Goal: Book appointment/travel/reservation

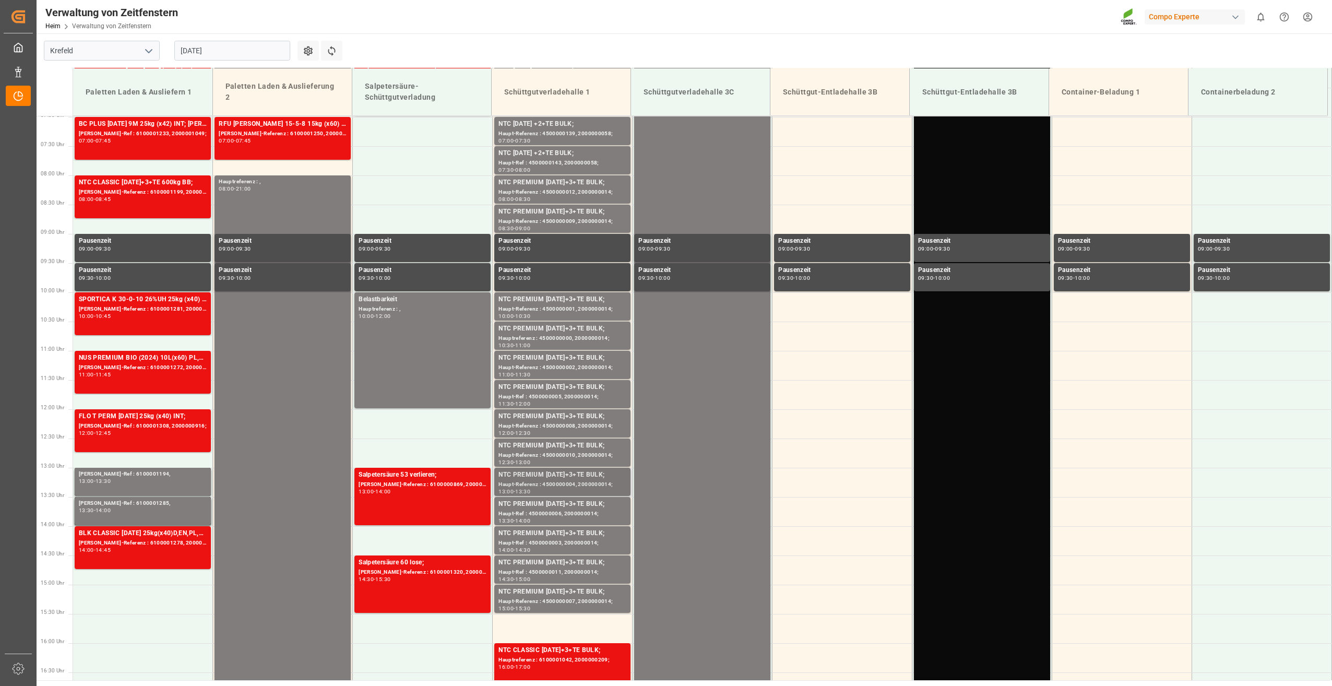
scroll to position [418, 0]
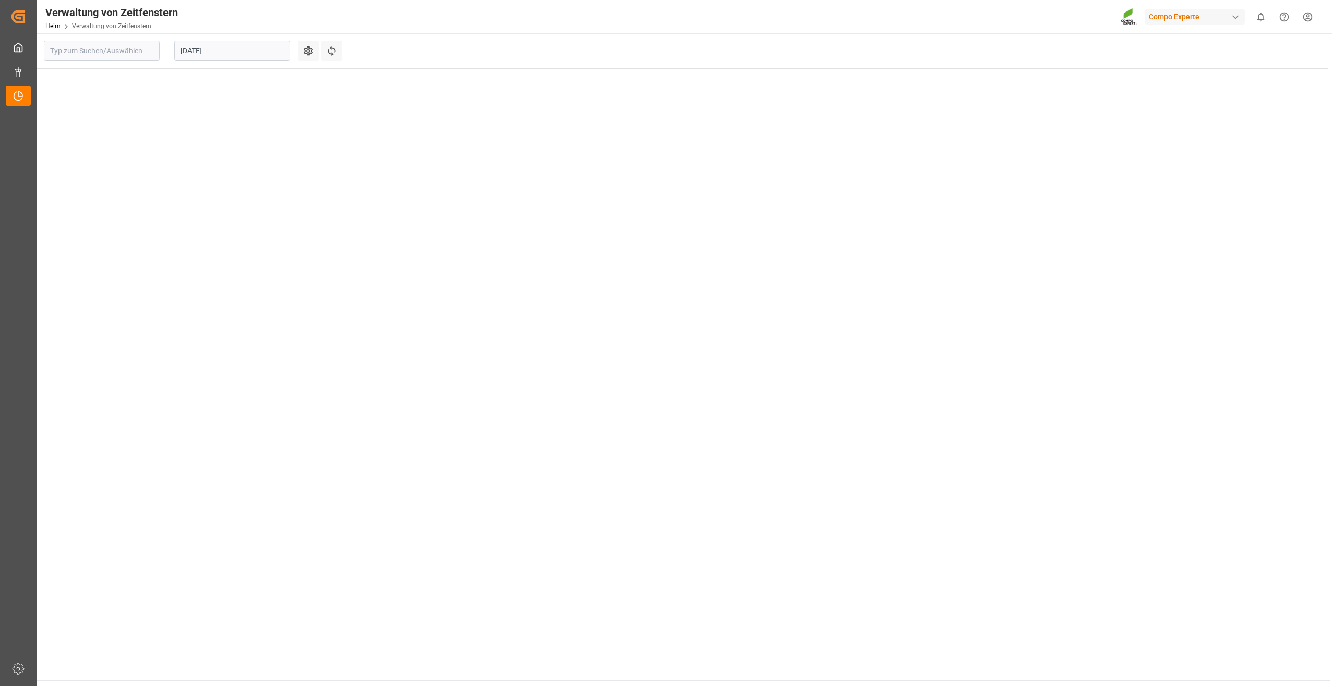
type input "Krefeld"
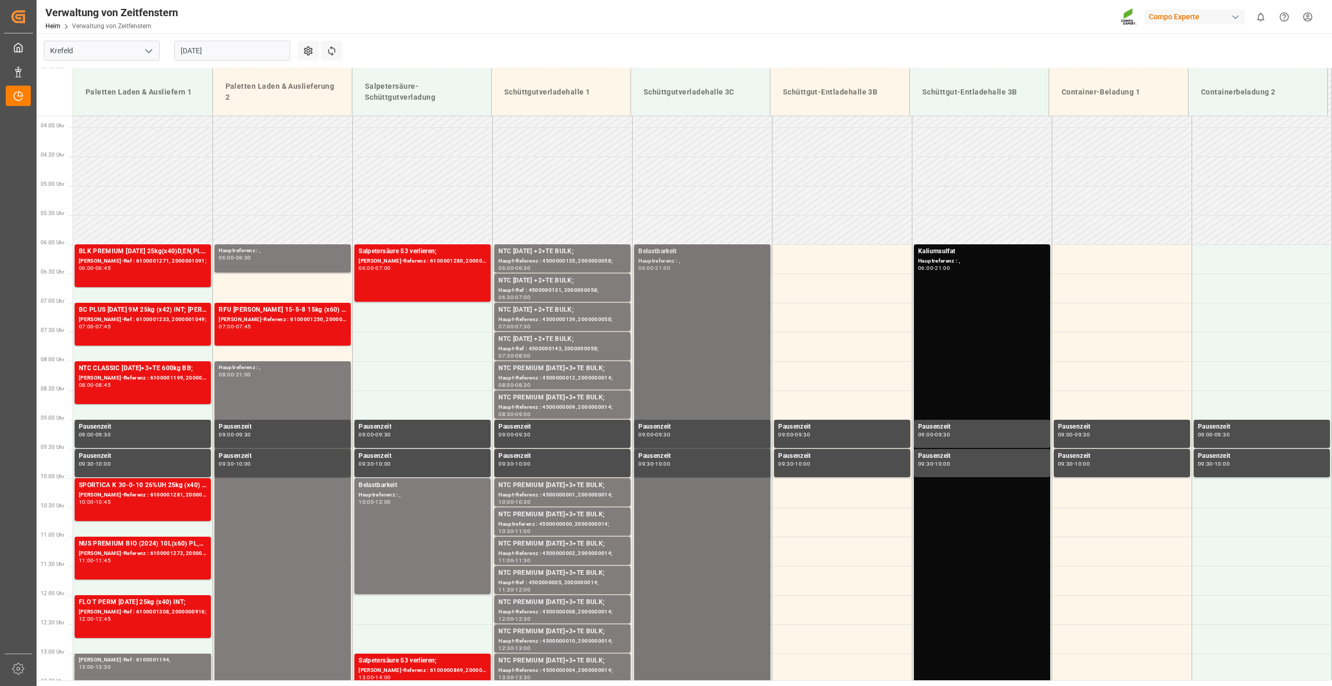
scroll to position [227, 0]
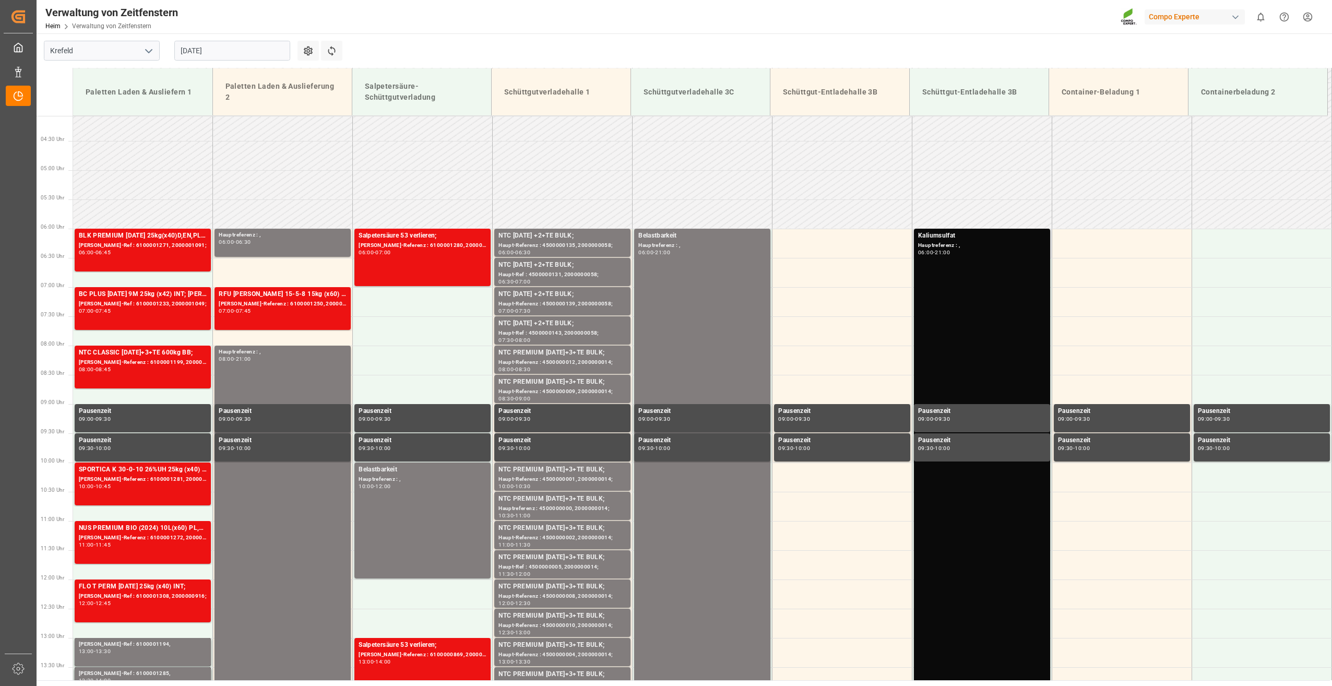
click at [988, 264] on div "Kaliumsulfat Hauptreferenz : , 06:00 - 21:00" at bounding box center [982, 667] width 128 height 872
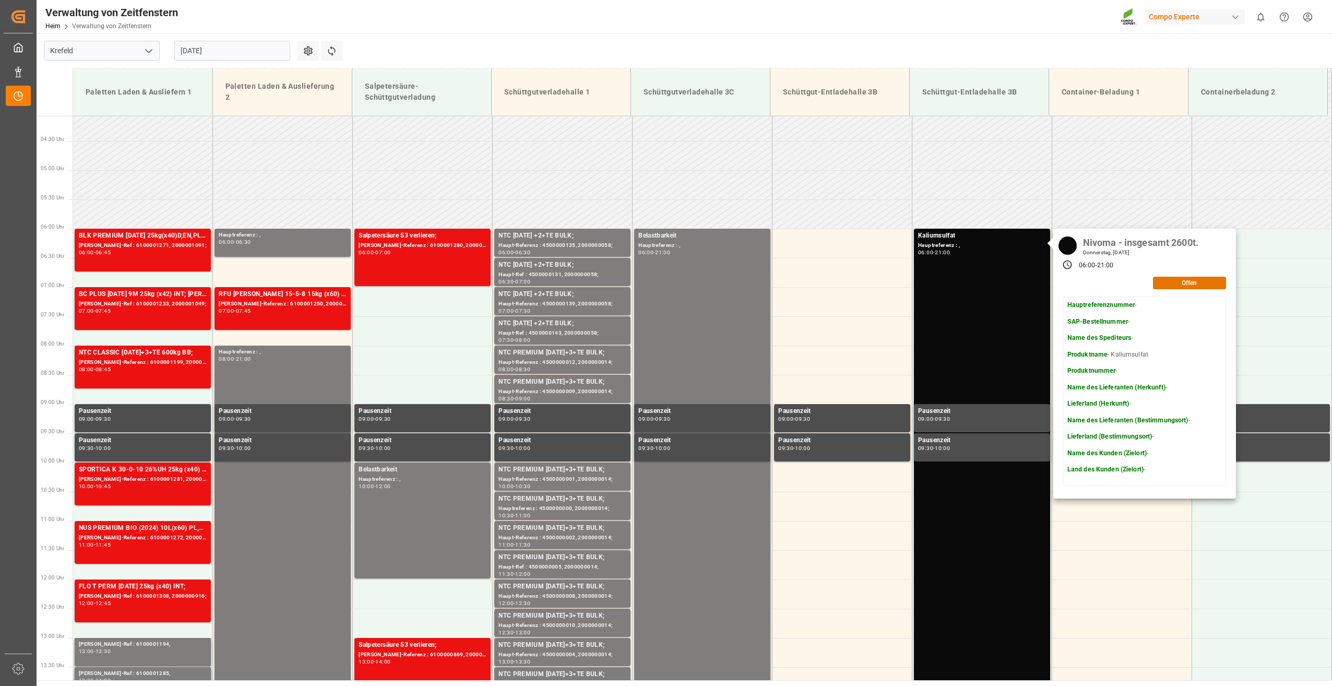
click at [264, 53] on input "[DATE]" at bounding box center [232, 51] width 116 height 20
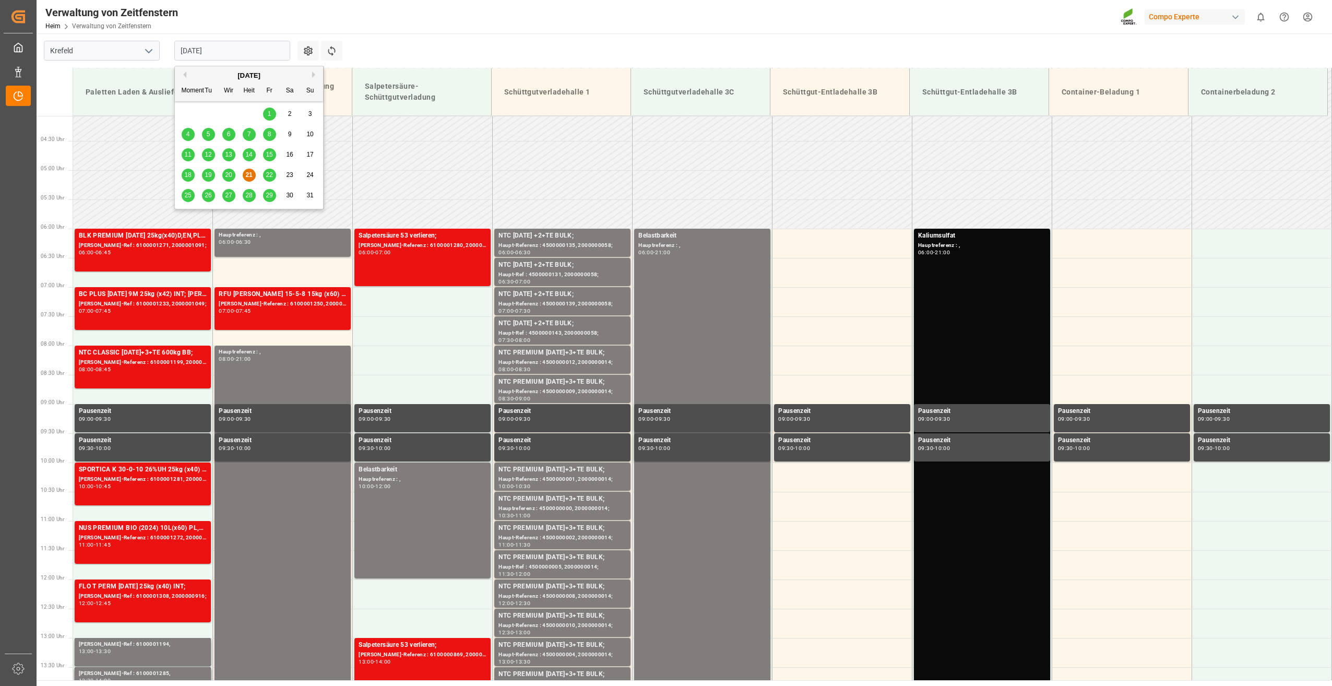
click at [227, 173] on span "20" at bounding box center [228, 174] width 7 height 7
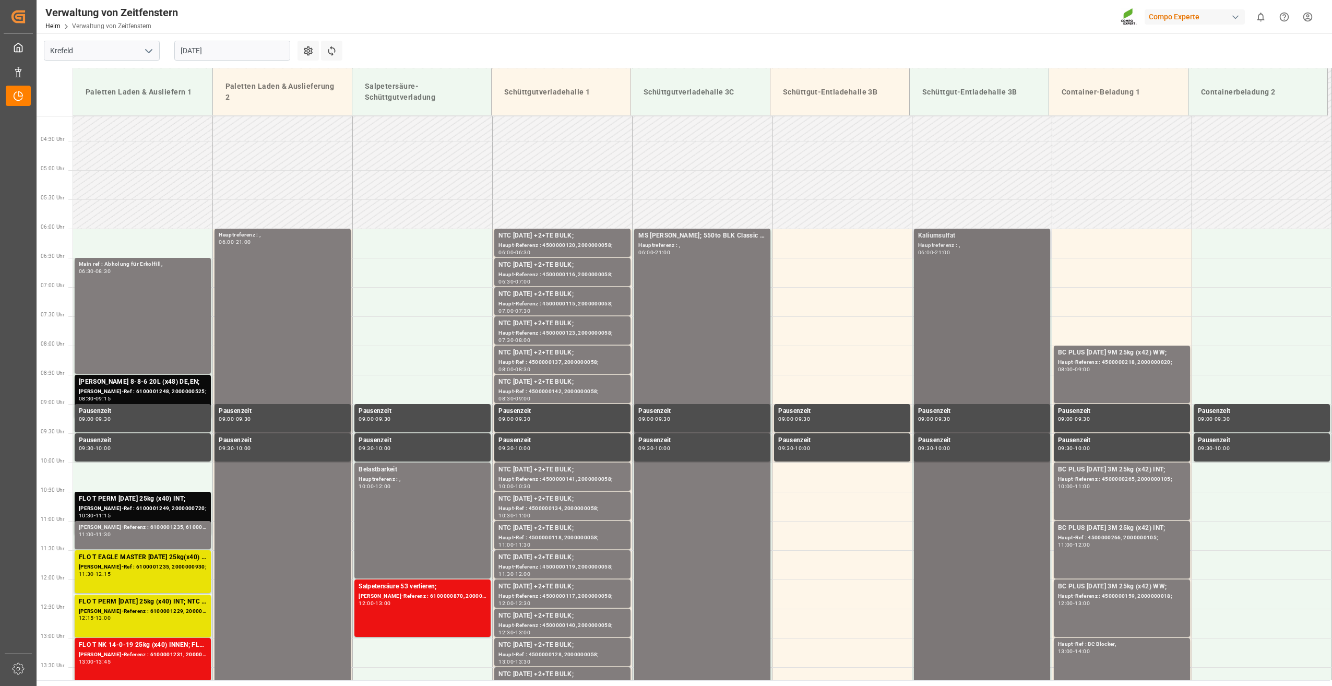
click at [961, 288] on div "Kaliumsulfat Hauptreferenz : , 06:00 - 21:00" at bounding box center [982, 667] width 128 height 872
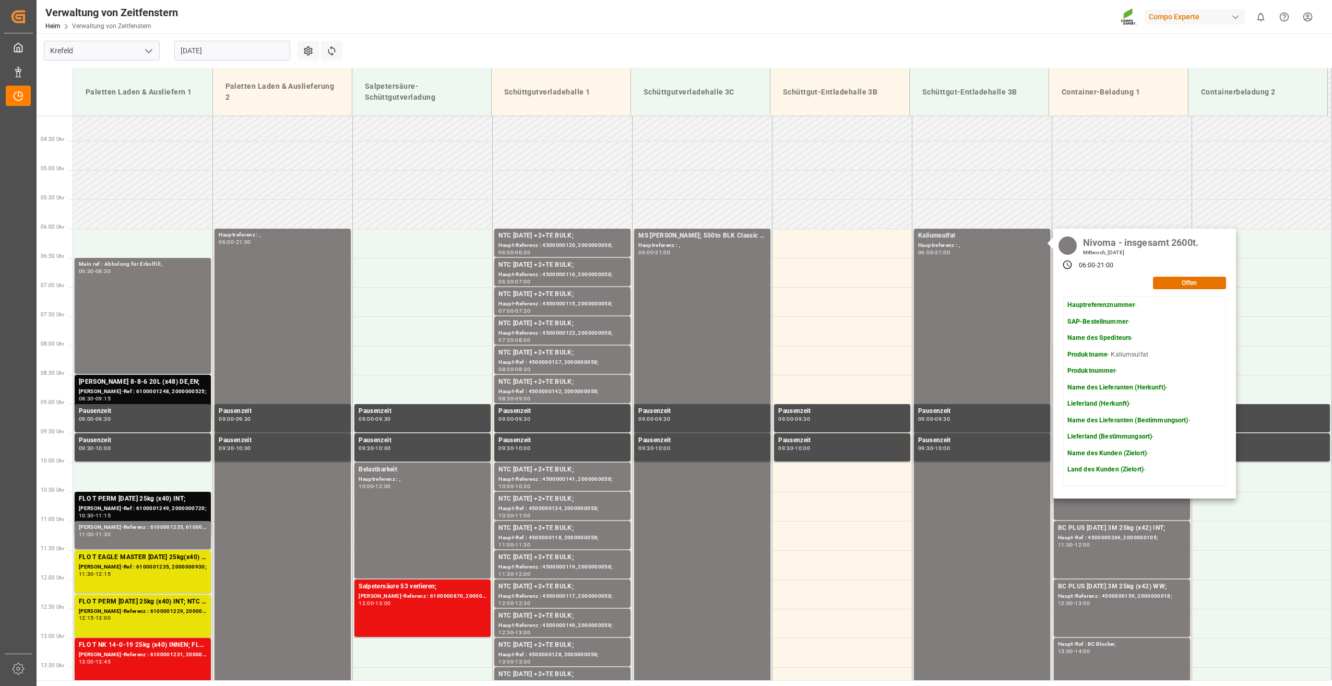
click at [256, 54] on input "[DATE]" at bounding box center [232, 51] width 116 height 20
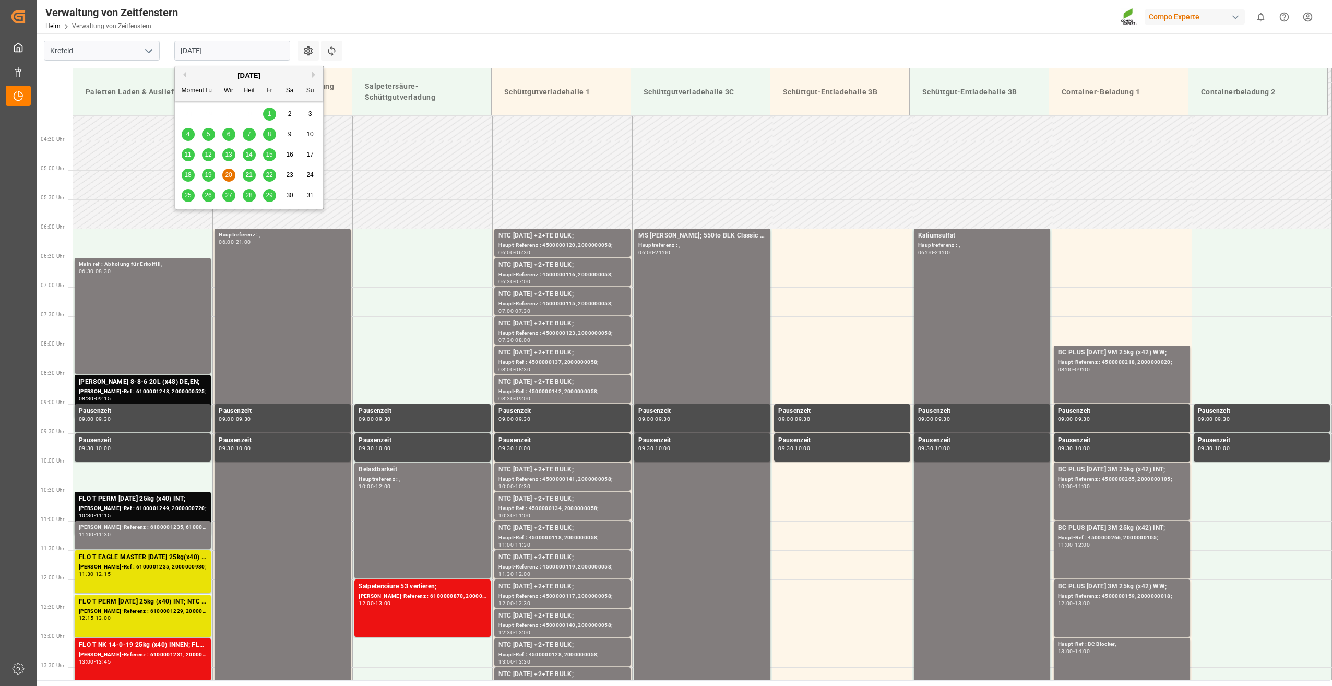
click at [251, 177] on span "21" at bounding box center [248, 174] width 7 height 7
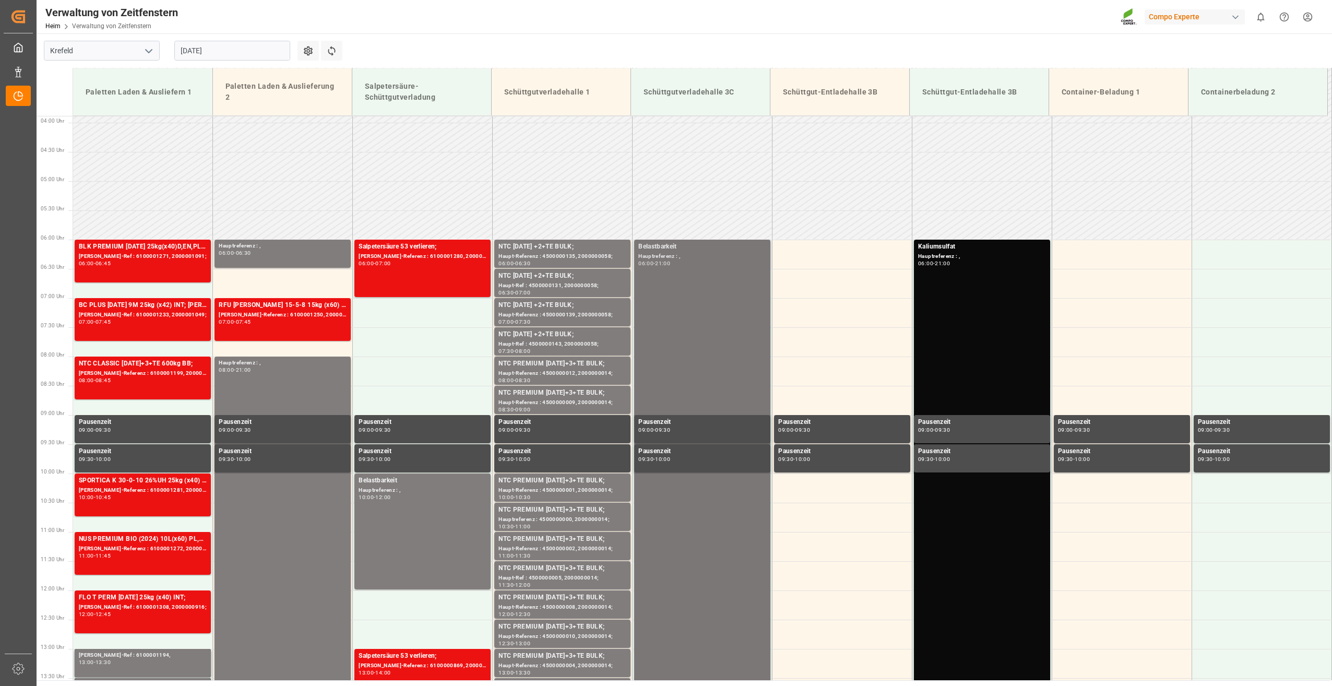
click at [738, 281] on div "Belastbarkeit Hauptreferenz : , 06:00 - 21:00" at bounding box center [702, 678] width 128 height 872
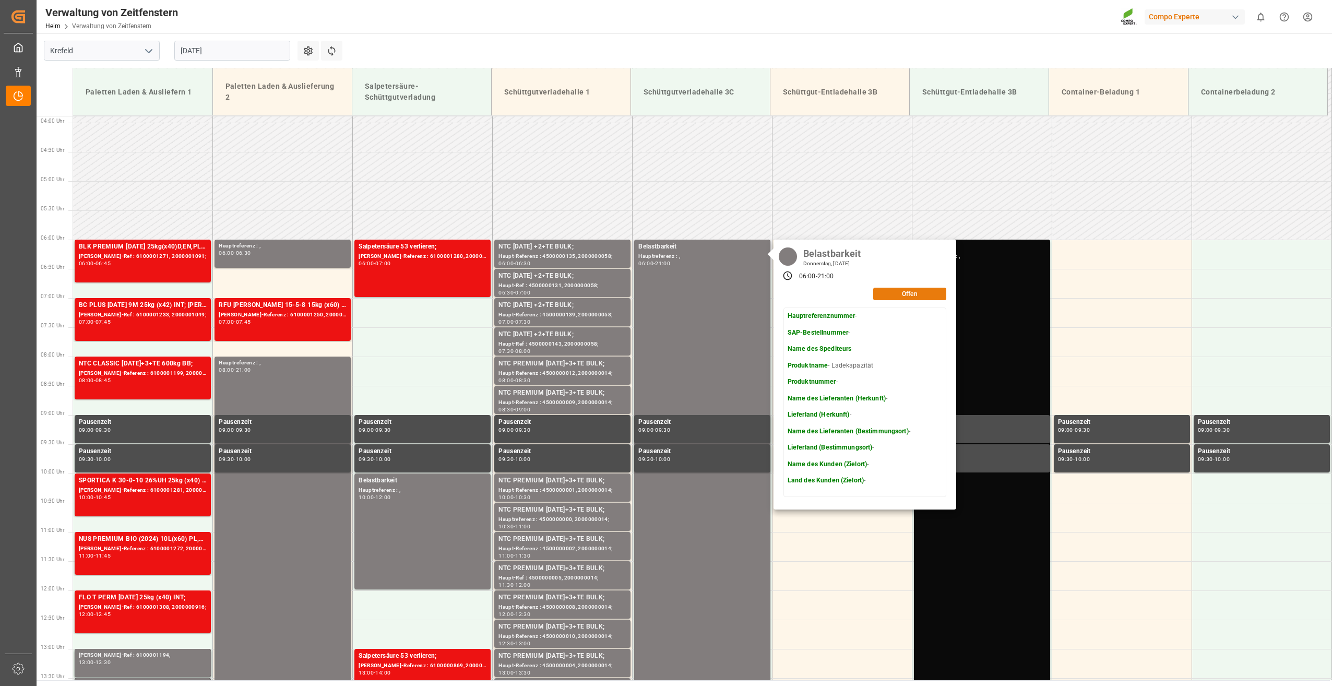
click at [921, 299] on button "Offen" at bounding box center [909, 294] width 73 height 13
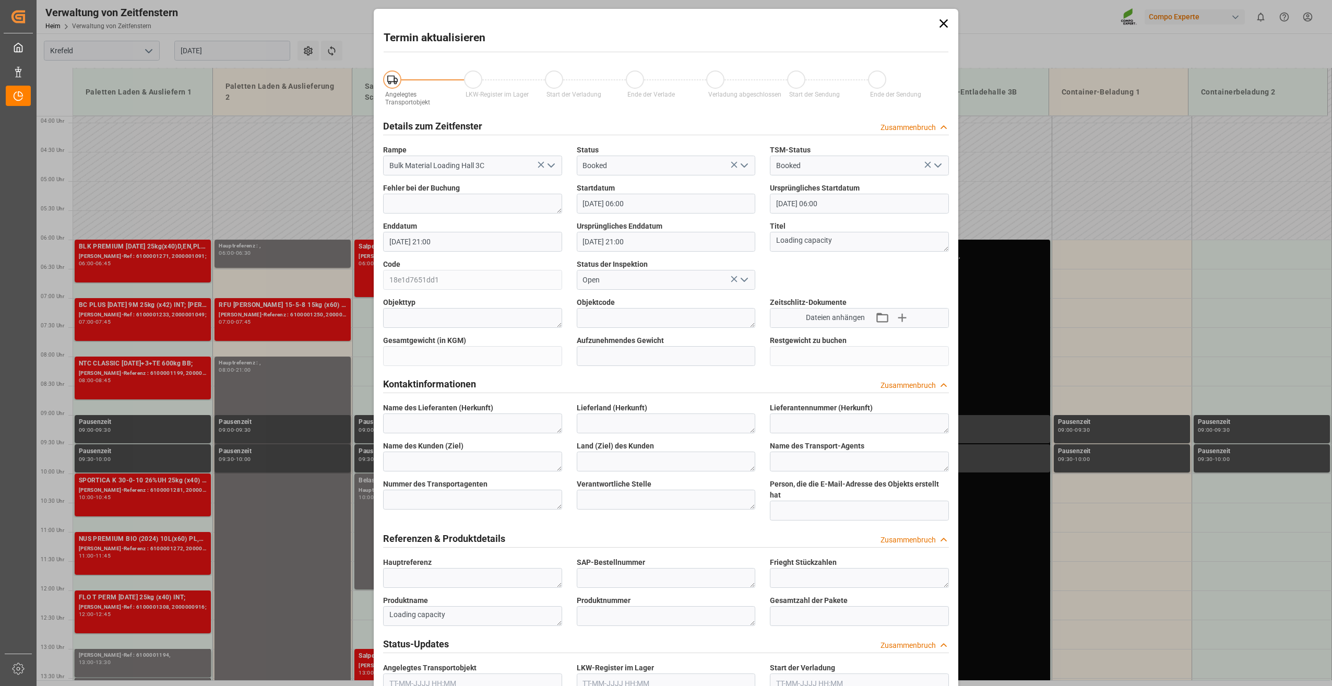
type input "[DATE] 06:00"
type input "[DATE] 21:00"
type input "[DATE] 08:33"
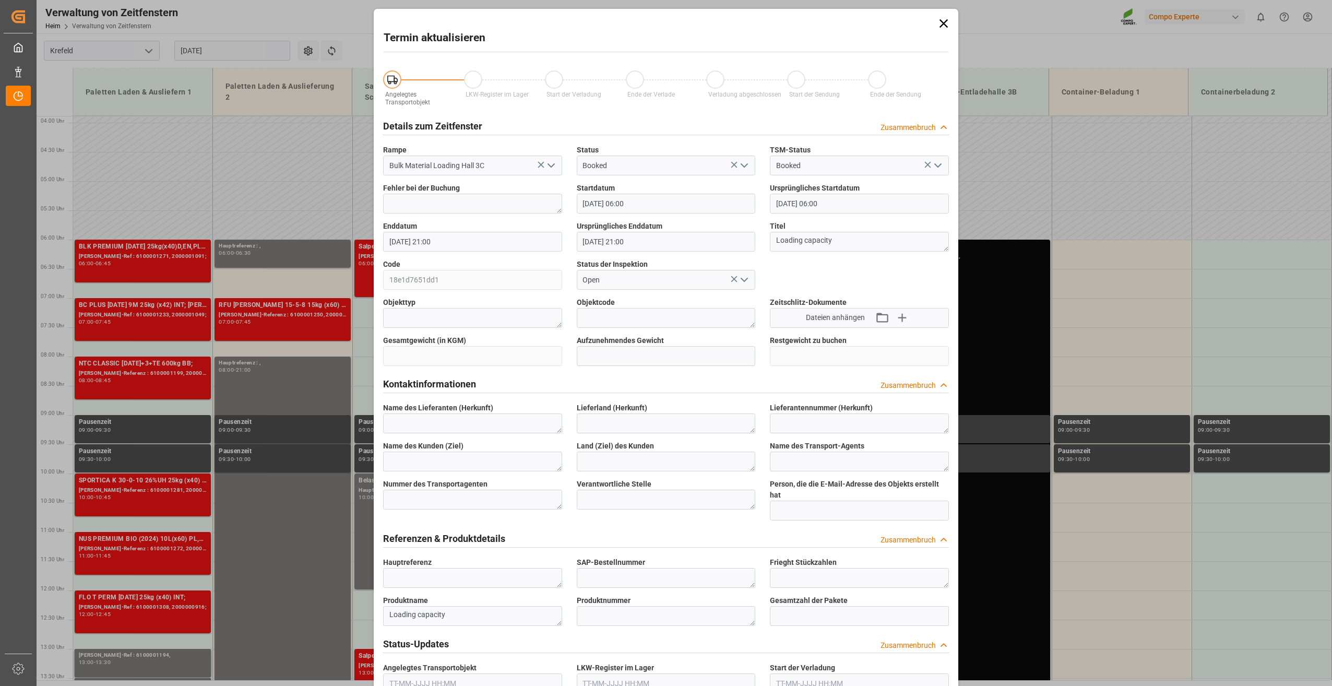
click at [945, 23] on icon at bounding box center [944, 23] width 15 height 15
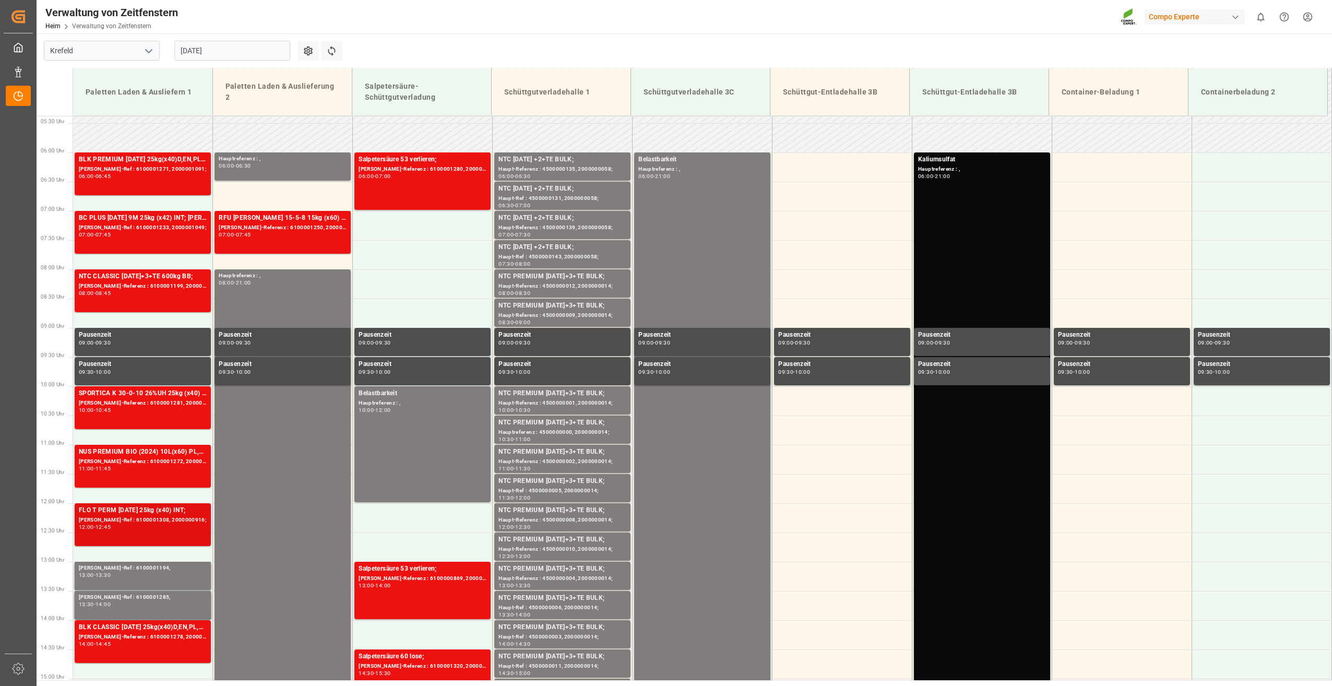
scroll to position [331, 0]
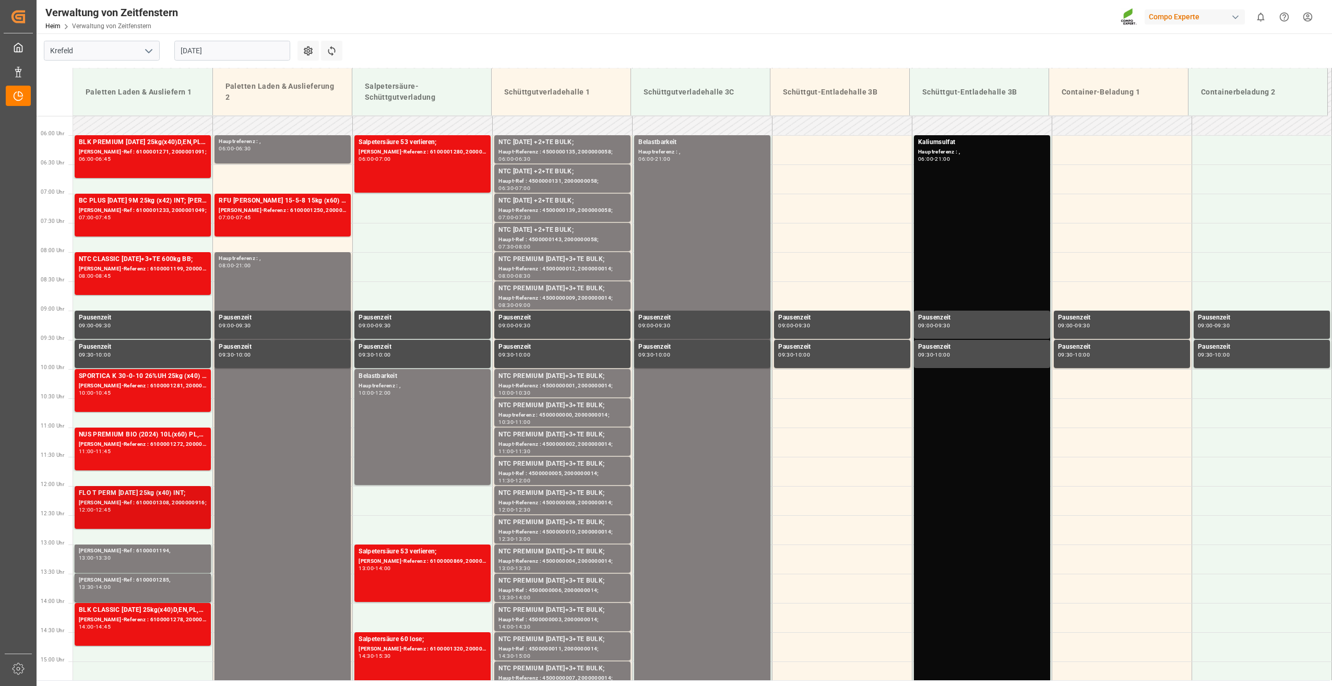
click at [151, 512] on div "12:00 - 12:45" at bounding box center [143, 510] width 128 height 6
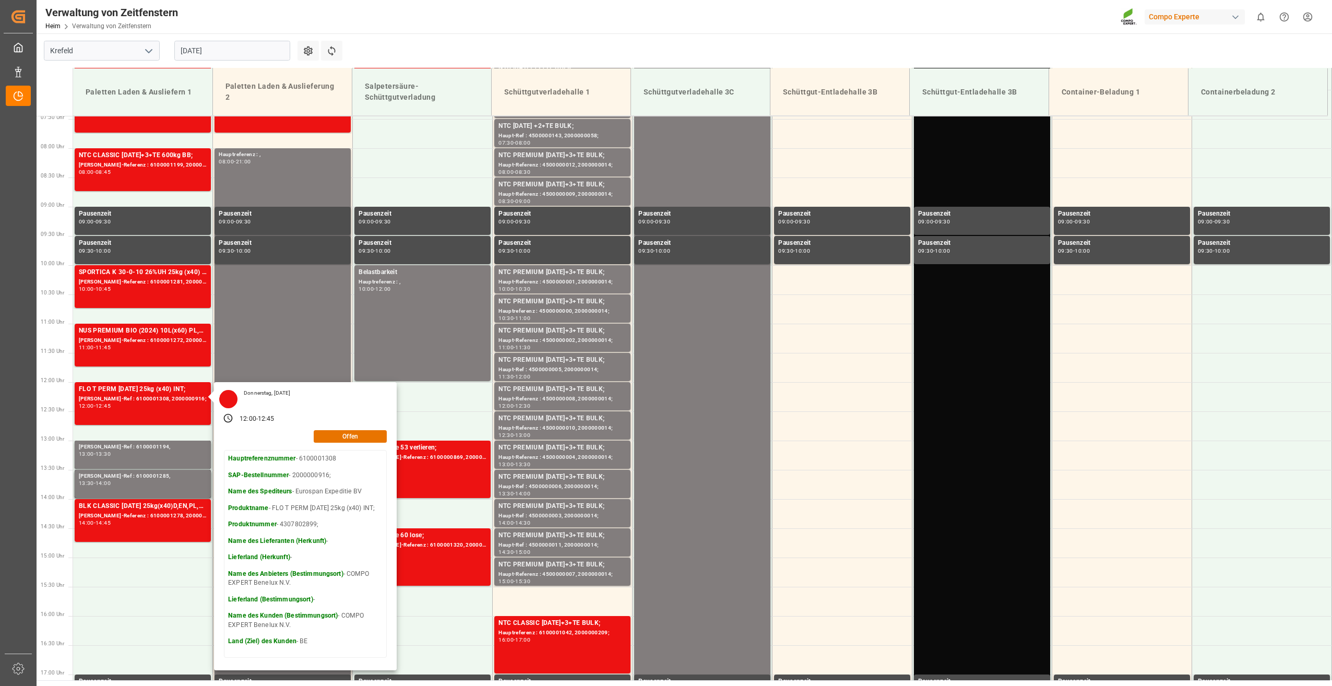
scroll to position [384, 0]
